Goal: Answer question/provide support: Share knowledge or assist other users

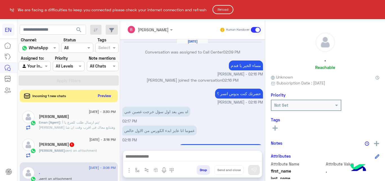
scroll to position [121, 0]
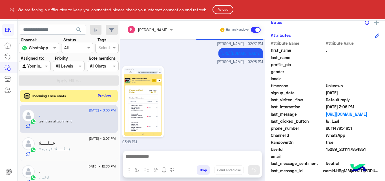
click at [226, 7] on button "Reload" at bounding box center [222, 9] width 21 height 9
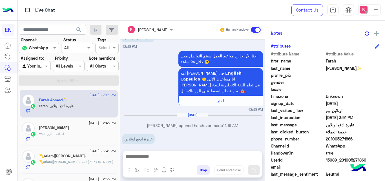
drag, startPoint x: 327, startPoint y: 139, endPoint x: 352, endPoint y: 139, distance: 24.2
click at [365, 140] on span "201005271866" at bounding box center [352, 139] width 54 height 6
copy span "01005271866"
click at [164, 162] on div at bounding box center [192, 158] width 139 height 14
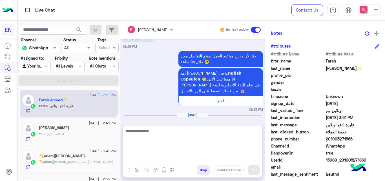
click at [172, 157] on textarea at bounding box center [192, 145] width 139 height 34
type textarea "**********"
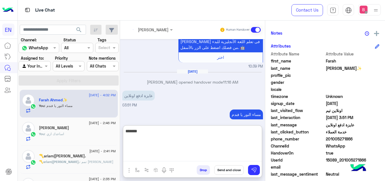
scroll to position [283, 0]
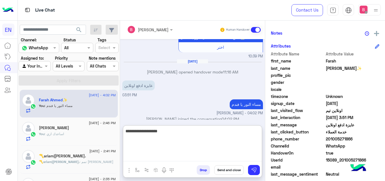
type textarea "**********"
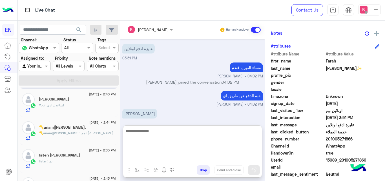
scroll to position [0, 0]
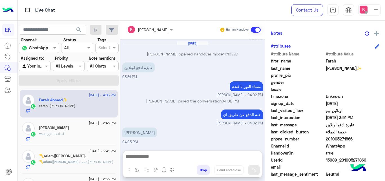
click at [42, 65] on div at bounding box center [34, 66] width 31 height 6
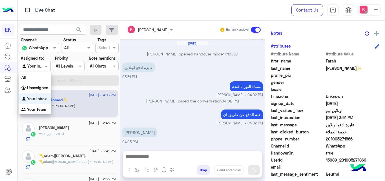
scroll to position [294, 0]
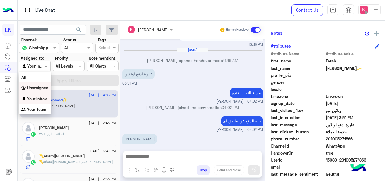
click at [40, 87] on b "Unassigned" at bounding box center [37, 87] width 21 height 5
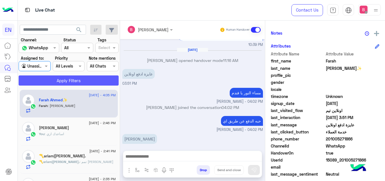
click at [48, 81] on button "Apply Filters" at bounding box center [69, 80] width 100 height 10
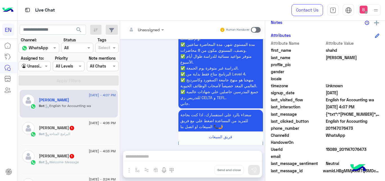
scroll to position [659, 0]
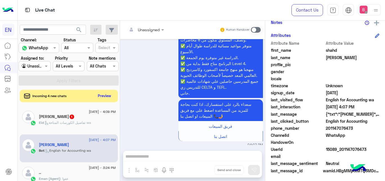
click at [39, 69] on div "Unassigned" at bounding box center [32, 66] width 21 height 6
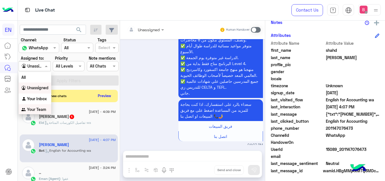
click at [33, 108] on b "Your Team" at bounding box center [36, 109] width 19 height 5
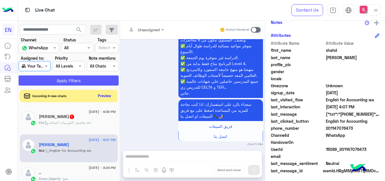
click at [54, 81] on button "Apply Filters" at bounding box center [69, 80] width 100 height 10
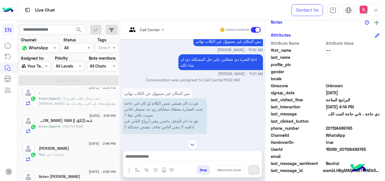
scroll to position [175, 0]
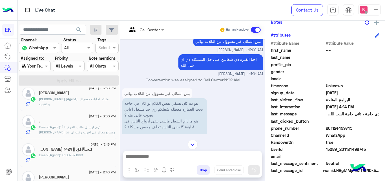
click at [93, 123] on div "." at bounding box center [77, 122] width 77 height 6
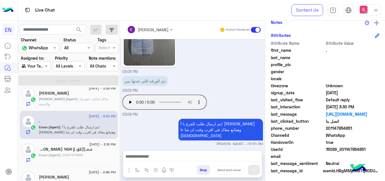
scroll to position [118, 0]
